Goal: Task Accomplishment & Management: Complete application form

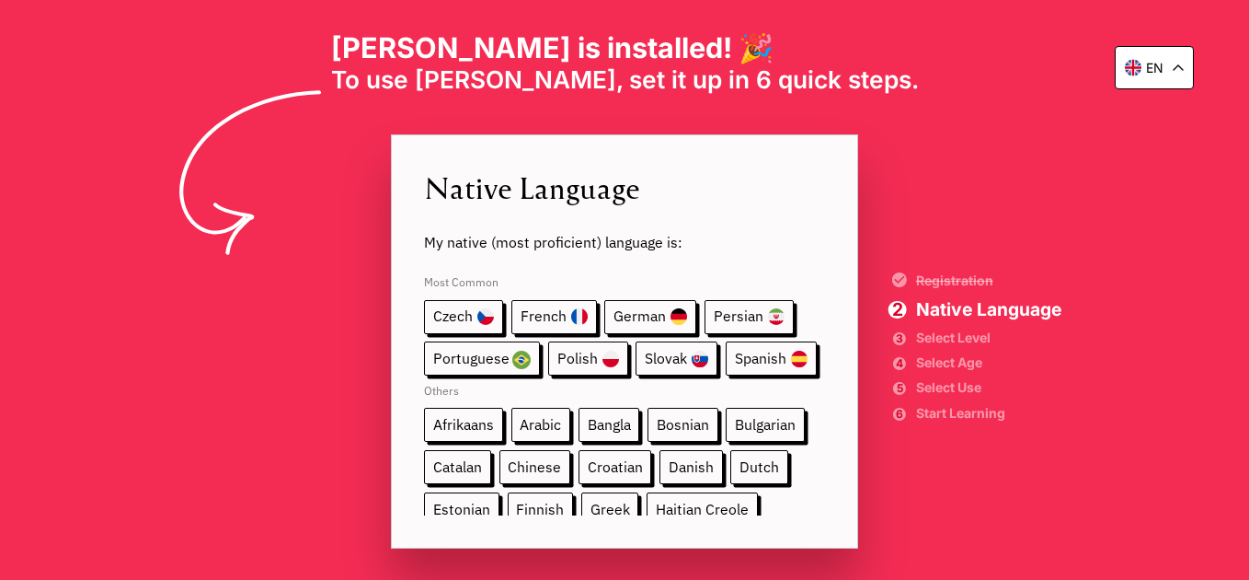
click at [532, 237] on span "My native (most proficient) language is:" at bounding box center [624, 230] width 401 height 42
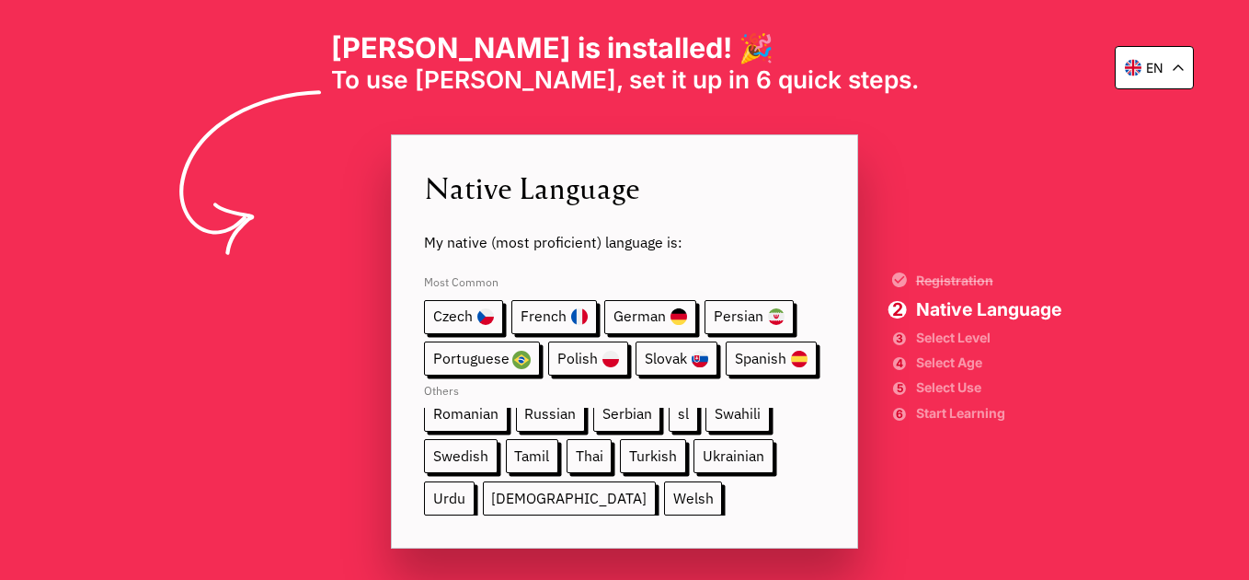
scroll to position [213, 0]
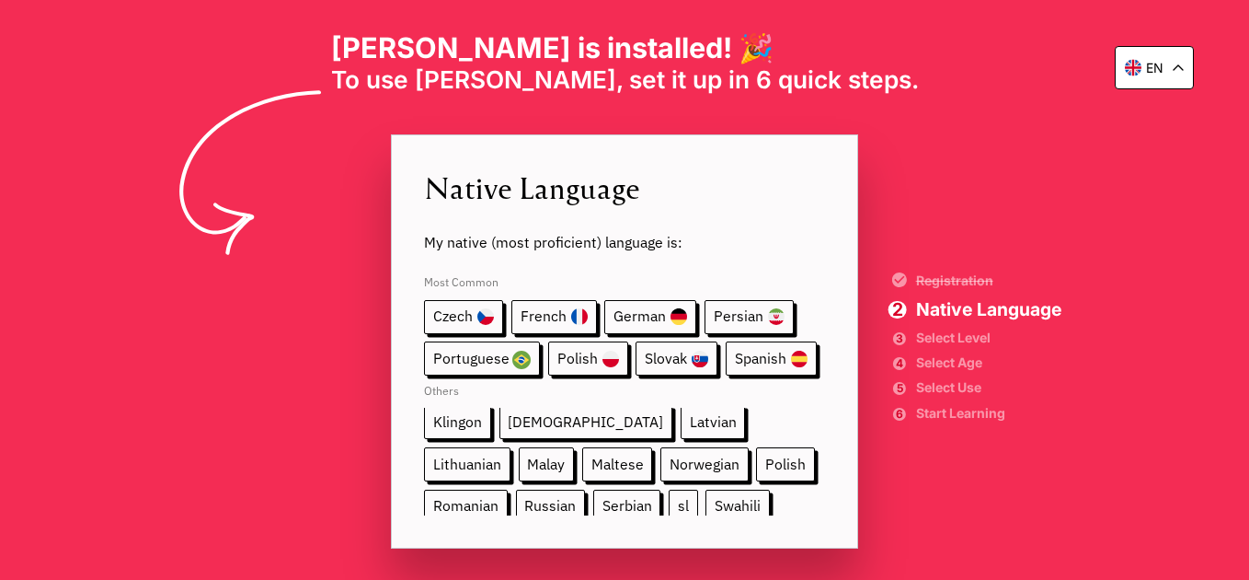
click at [669, 496] on span "sl" at bounding box center [683, 506] width 29 height 34
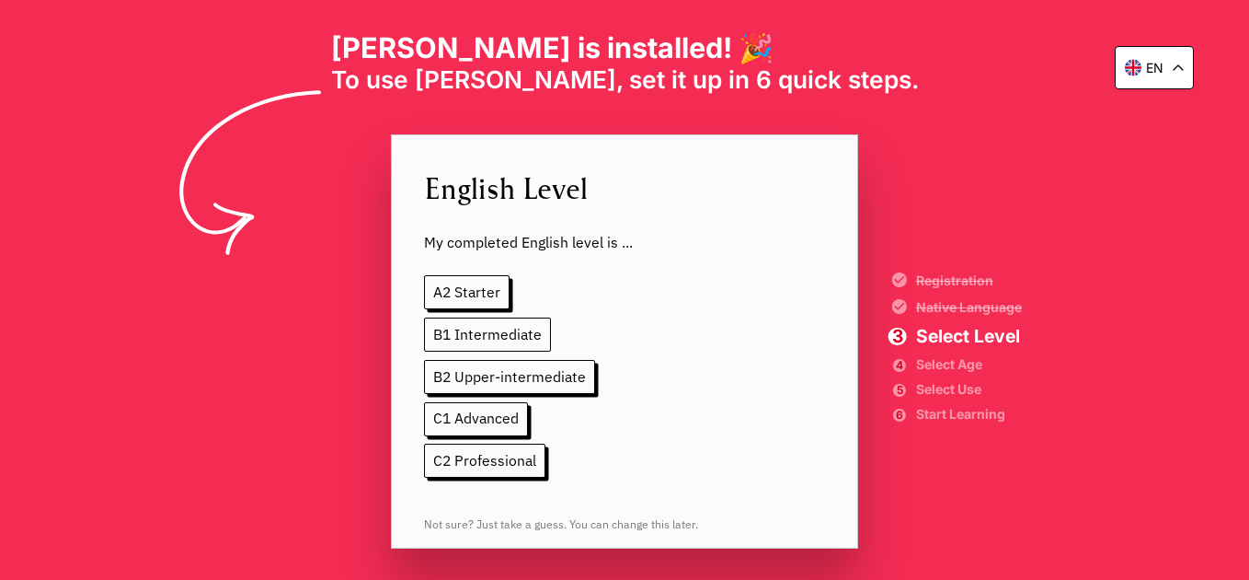
click at [528, 342] on span "B1 Intermediate" at bounding box center [487, 334] width 127 height 34
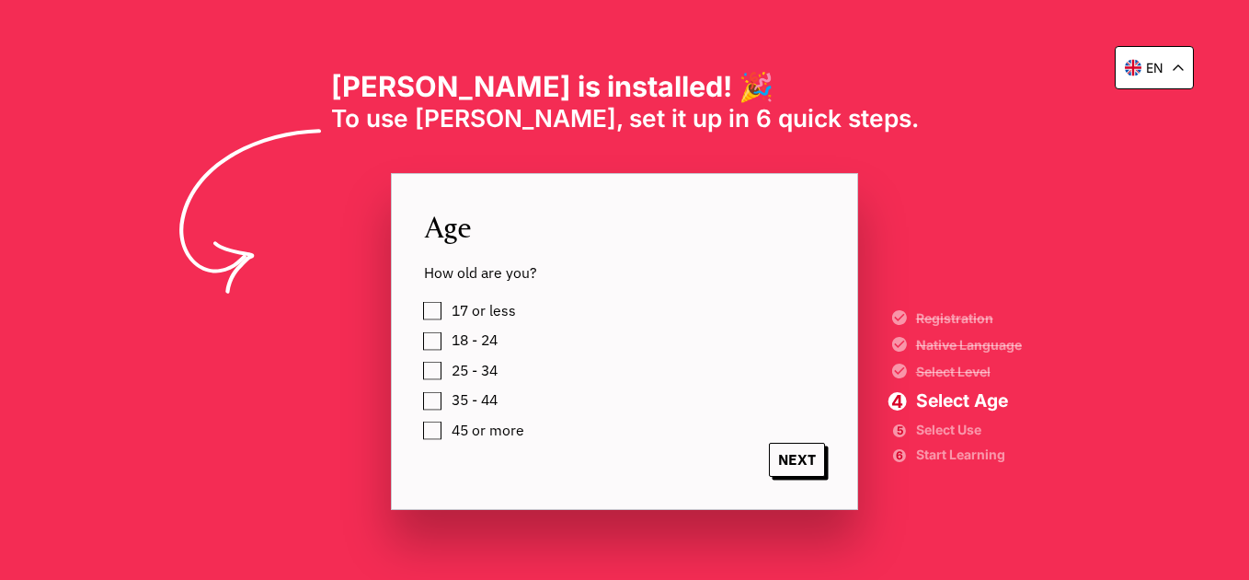
click at [445, 367] on label "25 - 34" at bounding box center [471, 371] width 52 height 26
click at [786, 464] on span "NEXT" at bounding box center [797, 460] width 56 height 34
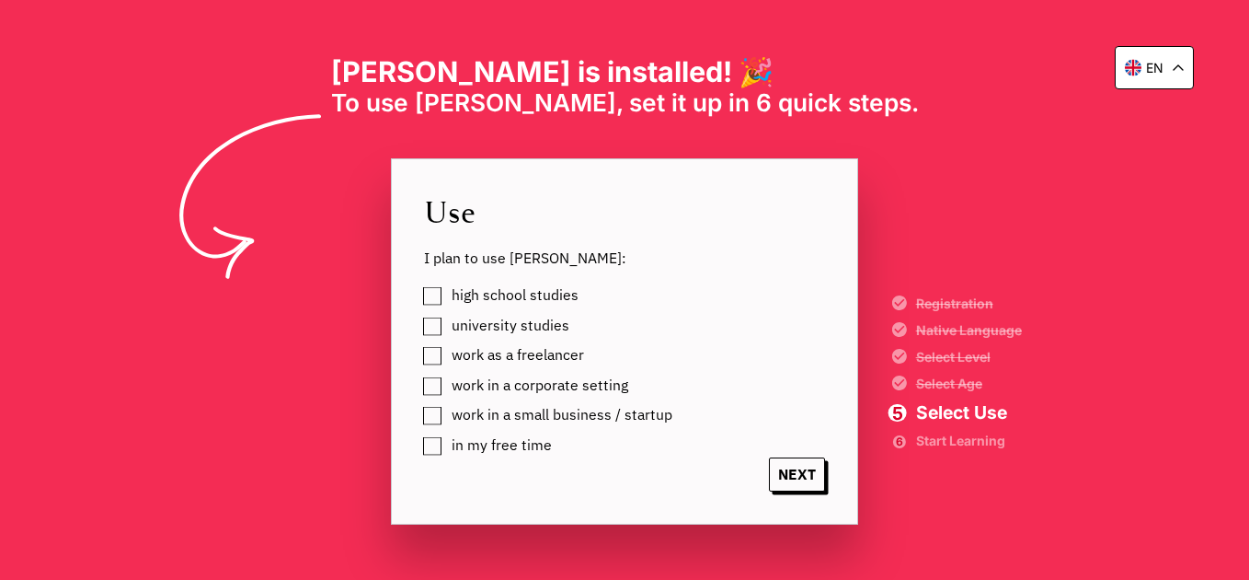
click at [525, 322] on span "university studies" at bounding box center [511, 325] width 118 height 17
click at [798, 489] on span "NEXT" at bounding box center [797, 474] width 56 height 34
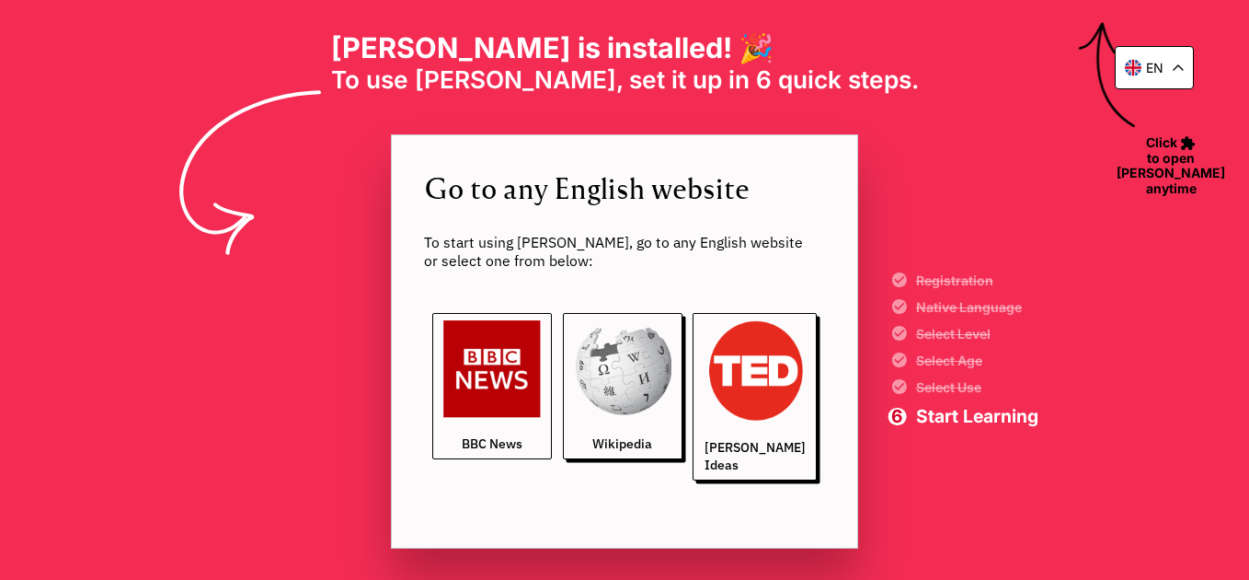
click at [479, 410] on img at bounding box center [492, 369] width 98 height 98
click at [1145, 78] on div "en" at bounding box center [1154, 67] width 79 height 43
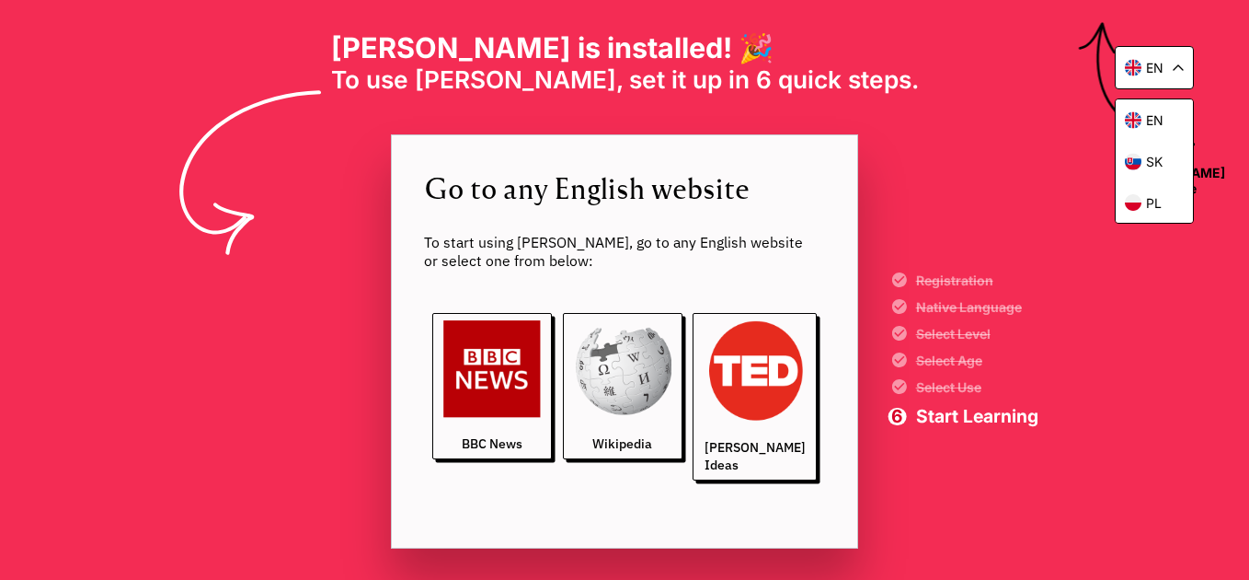
click at [1145, 78] on div "en" at bounding box center [1154, 67] width 79 height 43
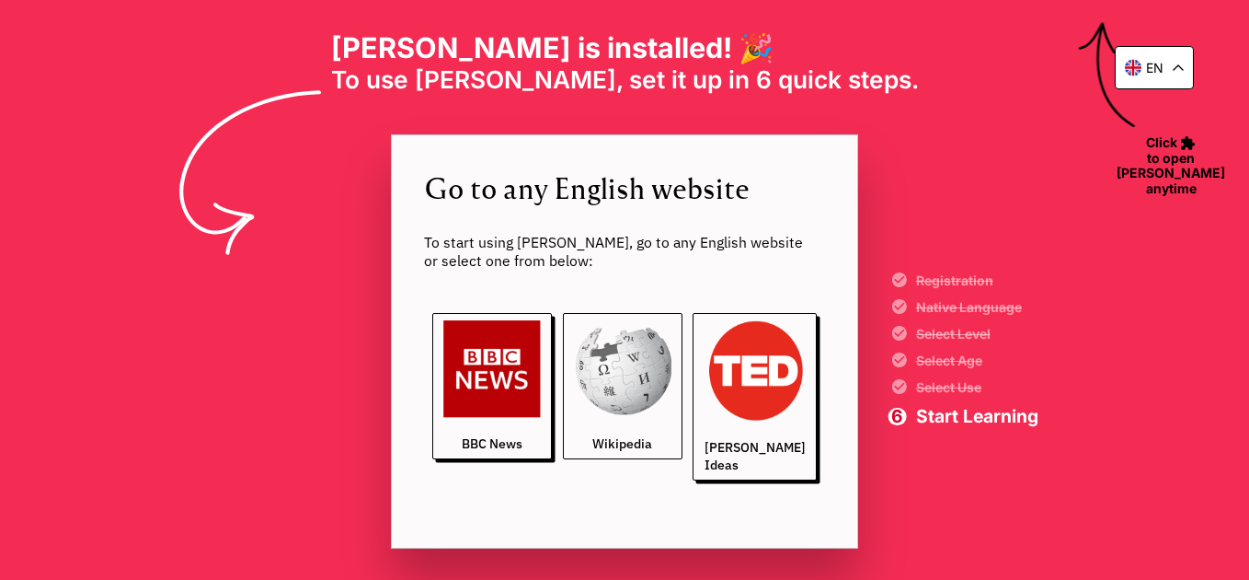
click at [628, 347] on img at bounding box center [623, 369] width 98 height 98
click at [975, 420] on span "Start Learning" at bounding box center [977, 416] width 122 height 17
drag, startPoint x: 671, startPoint y: 26, endPoint x: 1248, endPoint y: 182, distance: 598.5
click at [678, 27] on div "en [PERSON_NAME] is installed! 🎉 To use [PERSON_NAME], set it up in 6 quick ste…" at bounding box center [624, 290] width 1249 height 580
click at [1168, 159] on span "Click to open [PERSON_NAME] anytime" at bounding box center [1172, 164] width 126 height 65
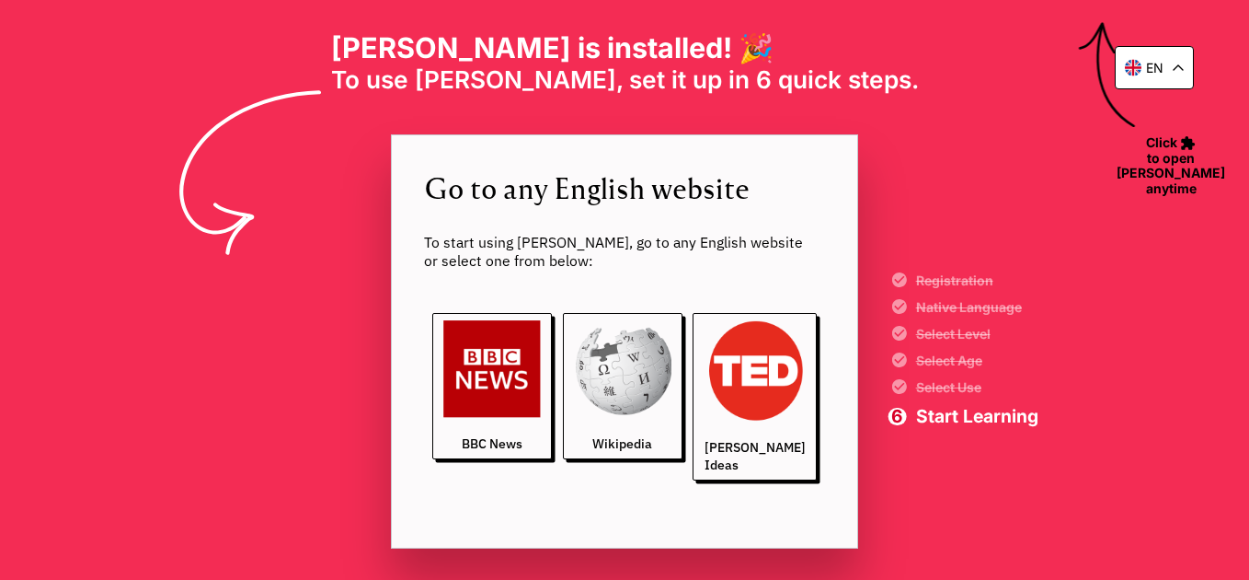
click at [1094, 25] on icon at bounding box center [1112, 73] width 112 height 112
click at [1101, 27] on icon at bounding box center [1097, 37] width 37 height 31
drag, startPoint x: 469, startPoint y: 271, endPoint x: 489, endPoint y: 305, distance: 38.3
click at [473, 282] on div "Go to any English website To start using [PERSON_NAME], go to any English websi…" at bounding box center [624, 341] width 467 height 414
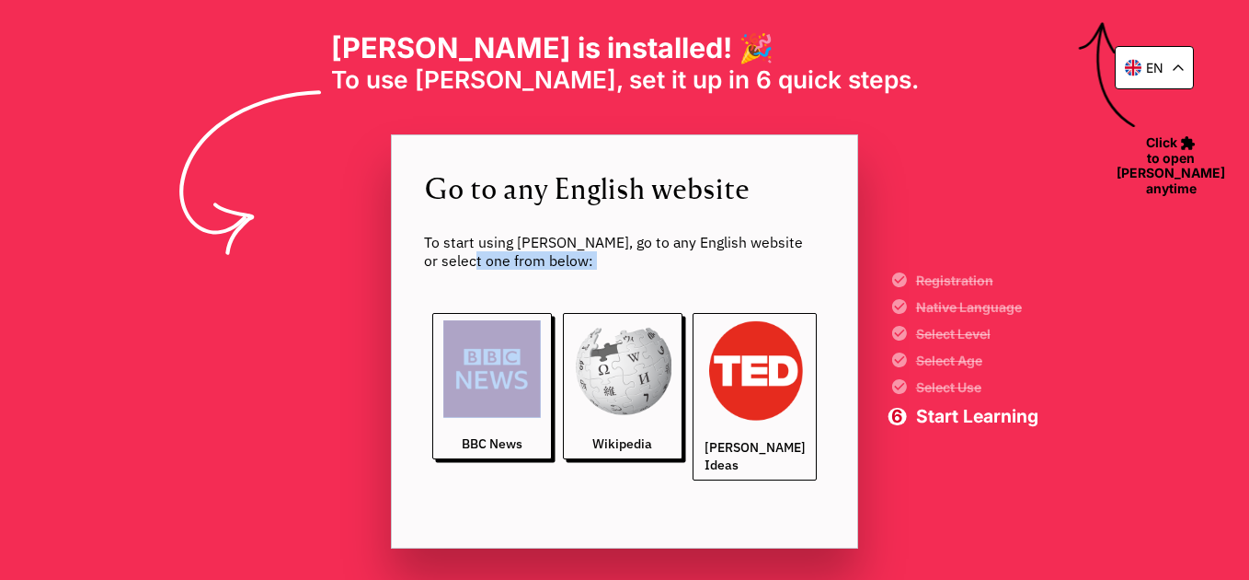
click at [770, 406] on img at bounding box center [755, 370] width 101 height 101
